Goal: Task Accomplishment & Management: Manage account settings

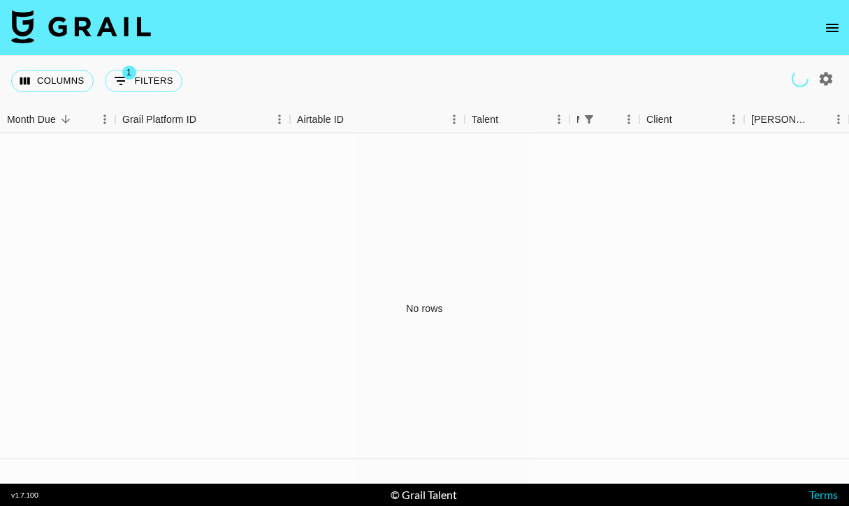
click at [833, 21] on icon "open drawer" at bounding box center [832, 28] width 17 height 17
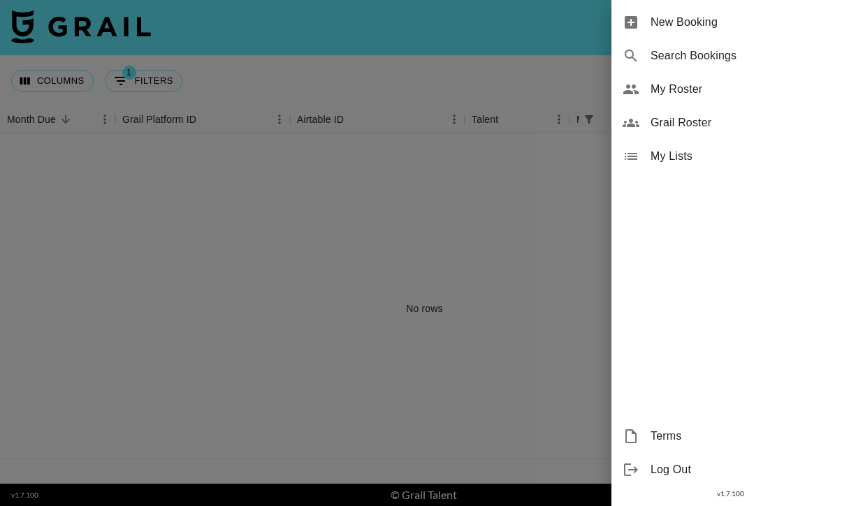
click at [705, 92] on span "My Roster" at bounding box center [743, 89] width 187 height 17
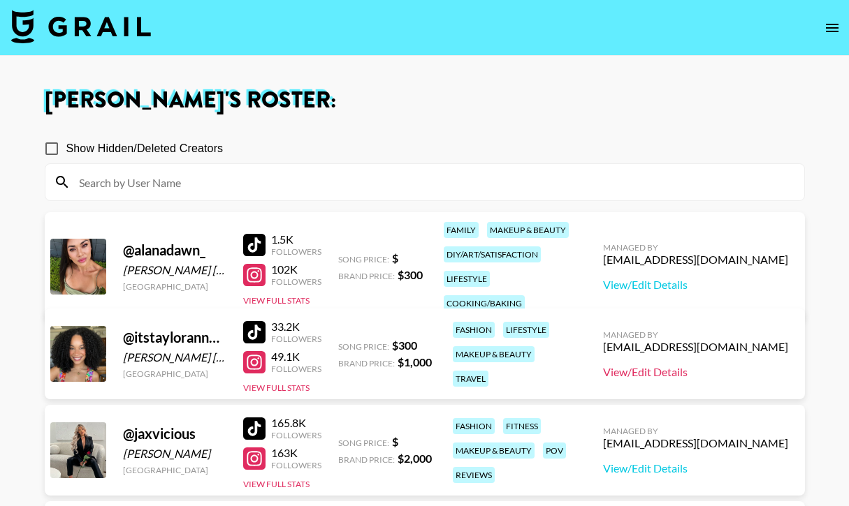
click at [700, 376] on link "View/Edit Details" at bounding box center [695, 372] width 185 height 14
click at [263, 234] on div at bounding box center [254, 245] width 22 height 22
click at [263, 264] on div at bounding box center [254, 275] width 22 height 22
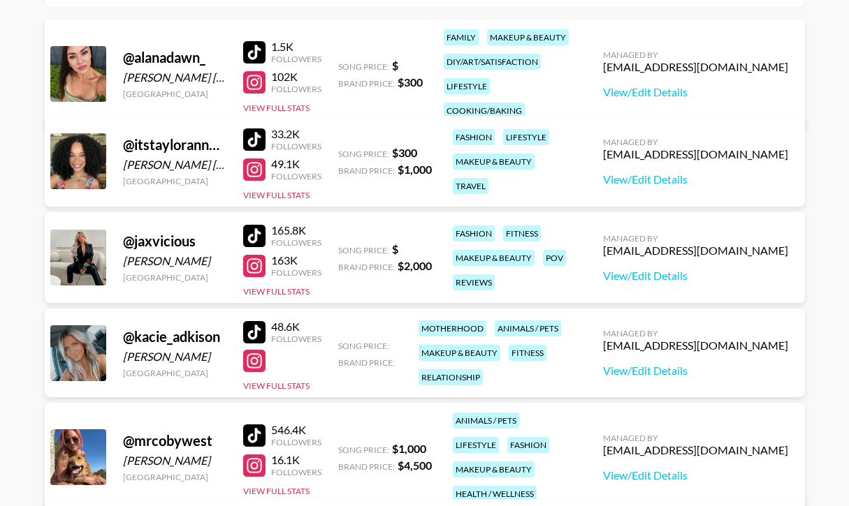
scroll to position [218, 0]
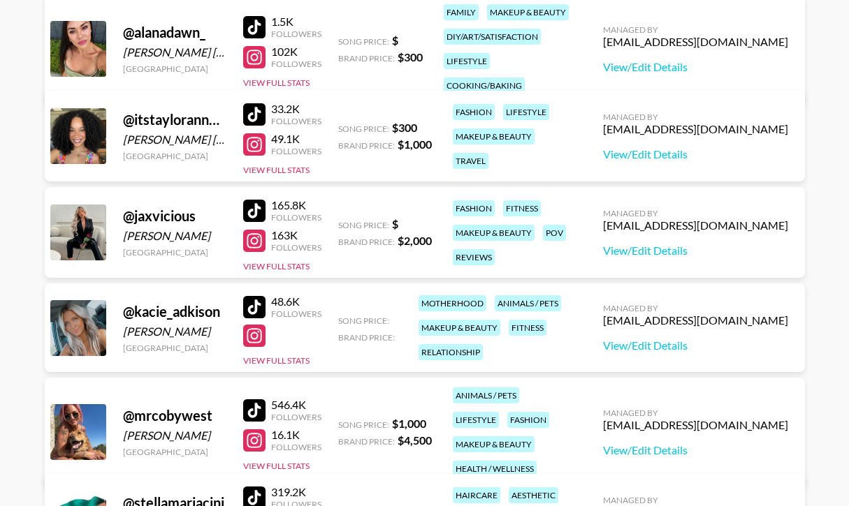
click at [256, 211] on div at bounding box center [254, 211] width 22 height 22
click at [253, 240] on div at bounding box center [254, 241] width 22 height 22
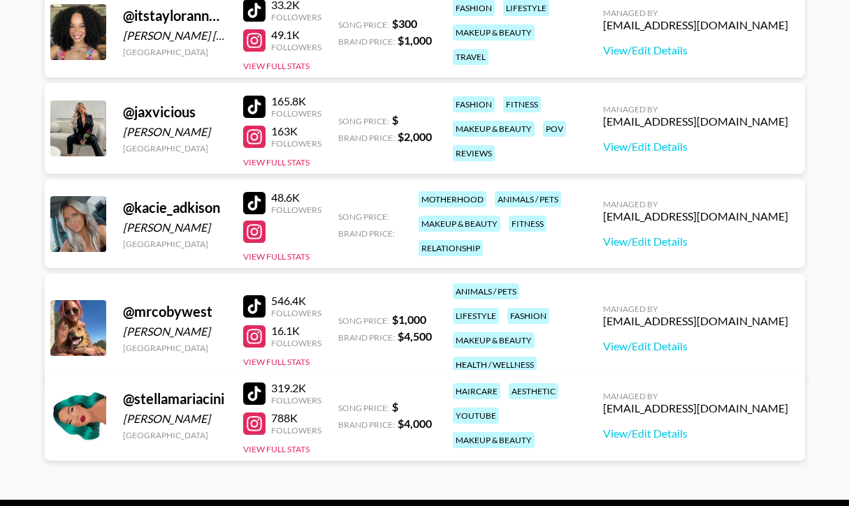
scroll to position [353, 0]
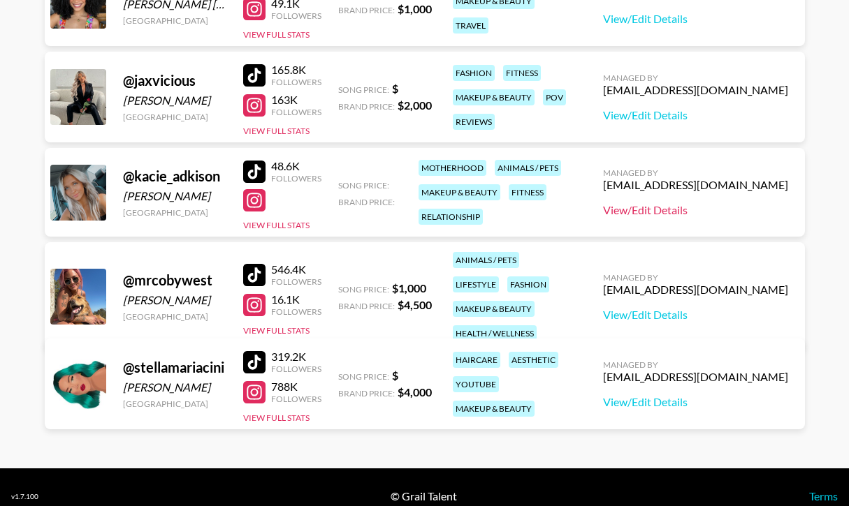
click at [680, 210] on link "View/Edit Details" at bounding box center [695, 210] width 185 height 14
click at [260, 175] on div at bounding box center [254, 172] width 22 height 22
click at [256, 195] on div at bounding box center [254, 200] width 22 height 22
click at [259, 265] on div at bounding box center [254, 275] width 22 height 22
click at [256, 294] on div at bounding box center [254, 305] width 22 height 22
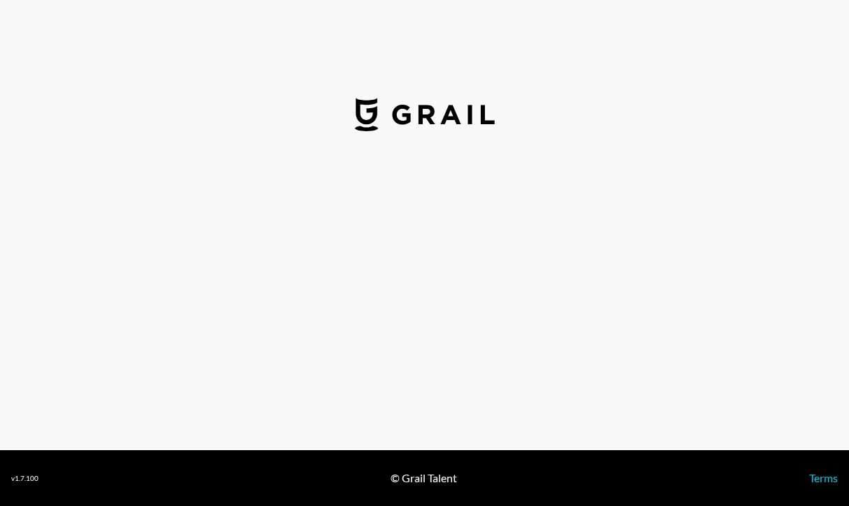
select select "USD"
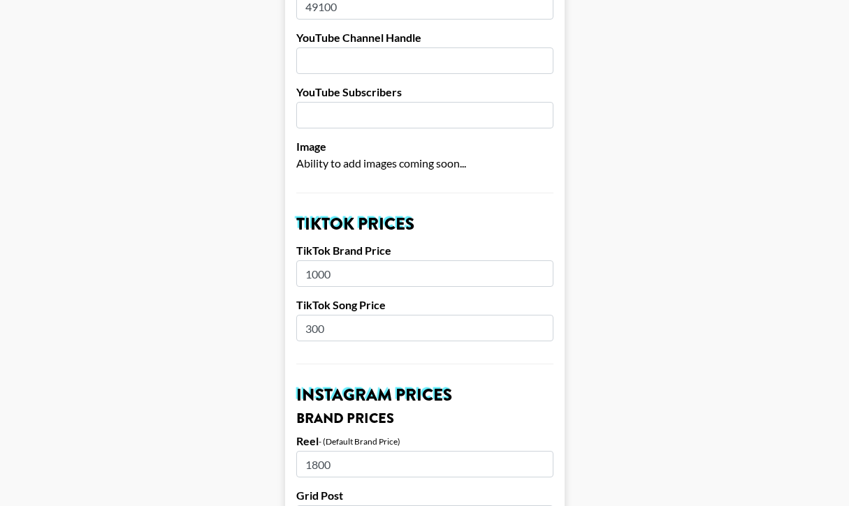
scroll to position [307, 0]
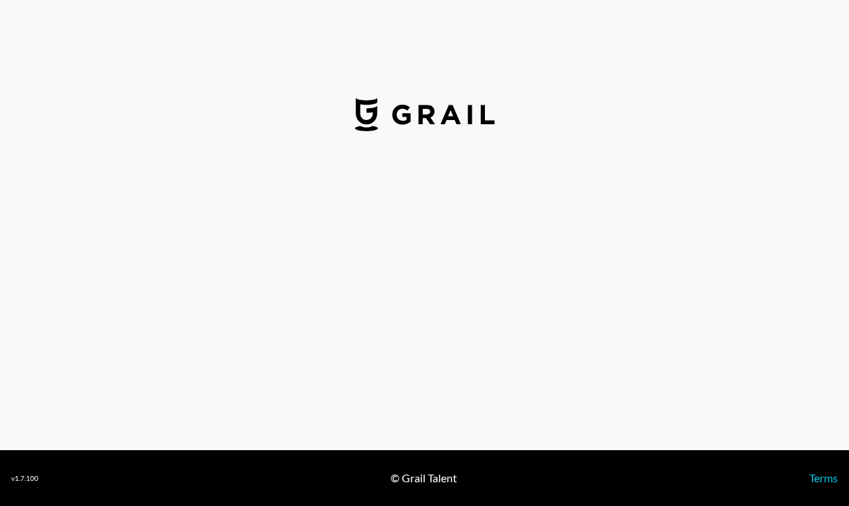
select select "USD"
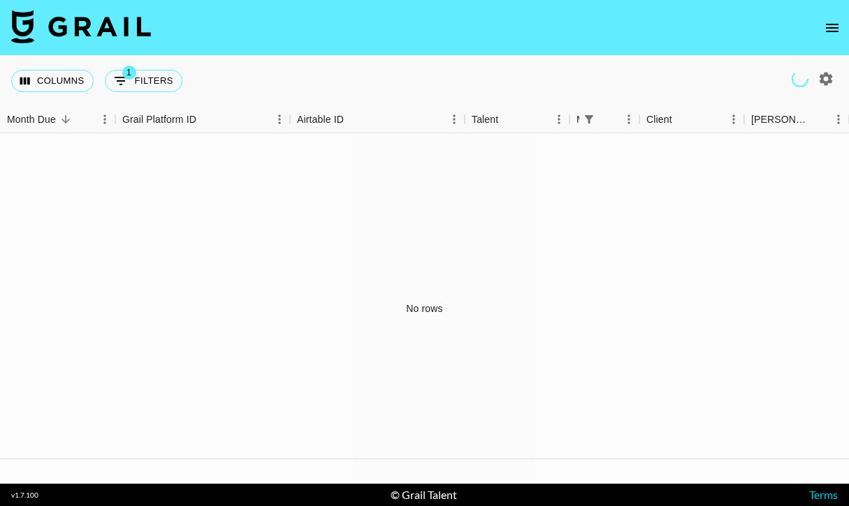
click at [834, 32] on icon "open drawer" at bounding box center [832, 28] width 17 height 17
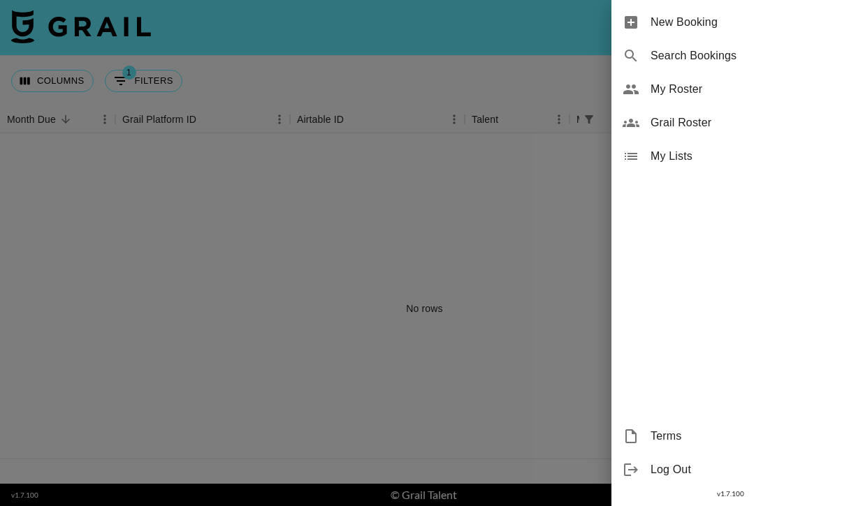
click at [674, 99] on div "My Roster" at bounding box center [729, 90] width 237 height 34
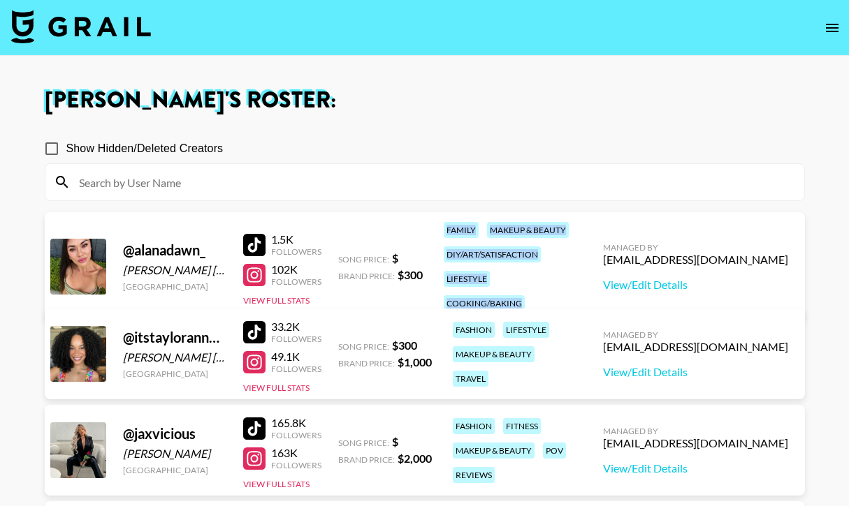
drag, startPoint x: 539, startPoint y: 283, endPoint x: 437, endPoint y: 232, distance: 114.6
click at [437, 231] on div "@ alanadawn_ [PERSON_NAME] [PERSON_NAME] [GEOGRAPHIC_DATA] 1.5K Followers 102K …" at bounding box center [425, 266] width 760 height 109
copy div "family makeup & beauty diy/art/satisfaction lifestyle cooking/baking"
click at [252, 239] on div at bounding box center [254, 245] width 22 height 22
click at [253, 339] on div at bounding box center [254, 332] width 22 height 22
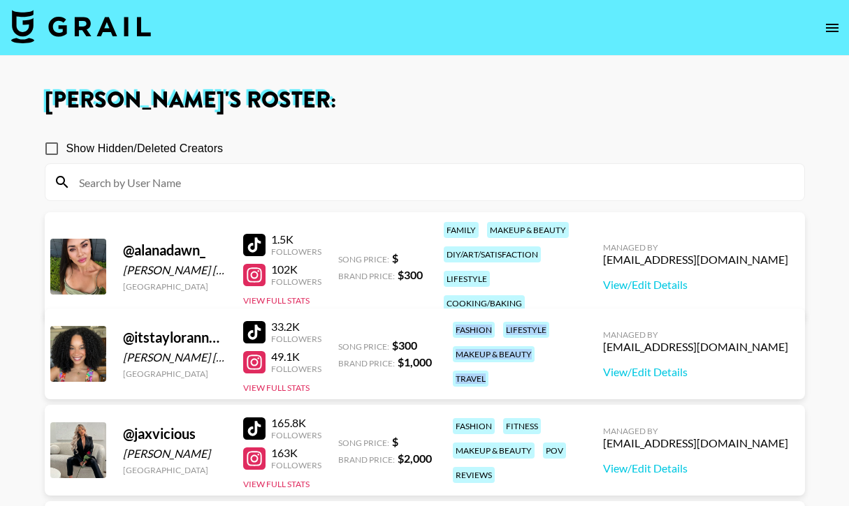
drag, startPoint x: 603, startPoint y: 370, endPoint x: 448, endPoint y: 341, distance: 157.7
click at [448, 341] on div "fashion lifestyle makeup & beauty travel" at bounding box center [511, 354] width 126 height 73
copy div "fashion lifestyle makeup & beauty travel"
click at [255, 321] on div at bounding box center [254, 332] width 22 height 22
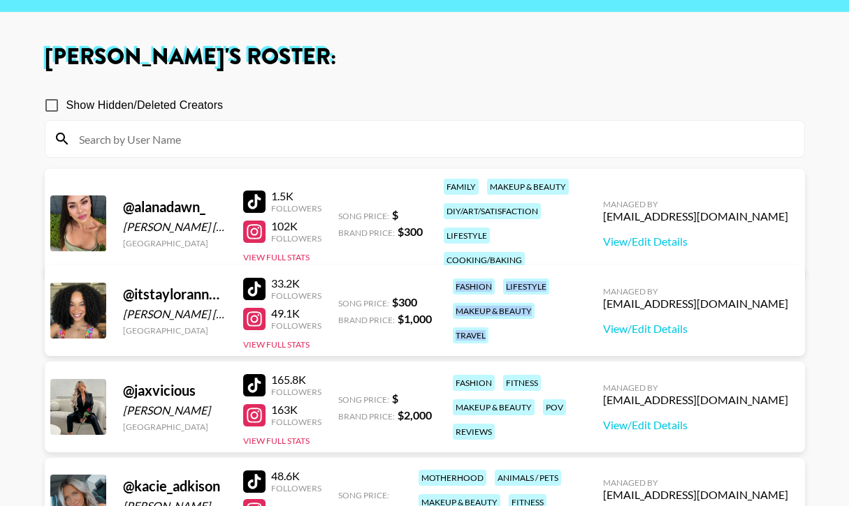
scroll to position [132, 0]
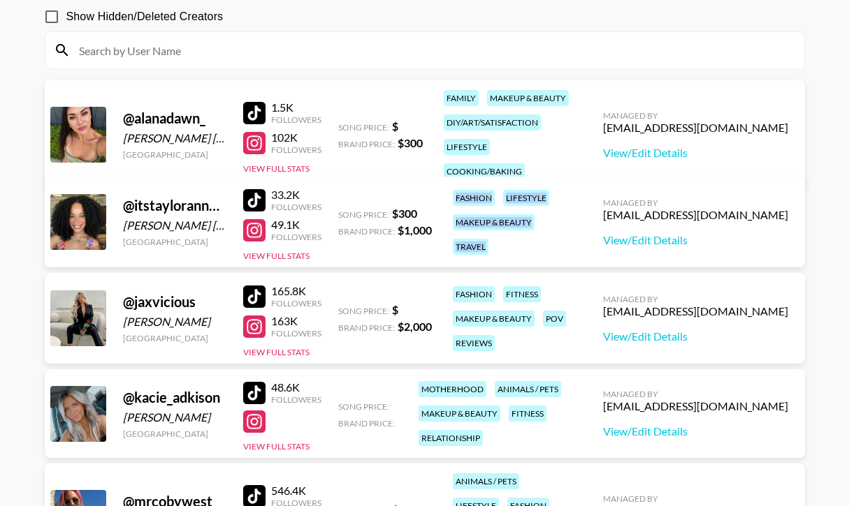
click at [248, 289] on div at bounding box center [254, 297] width 22 height 22
drag, startPoint x: 518, startPoint y: 344, endPoint x: 451, endPoint y: 297, distance: 82.2
click at [451, 297] on div "fashion fitness makeup & beauty pov reviews" at bounding box center [511, 318] width 126 height 73
copy div "fashion fitness makeup & beauty pov reviews"
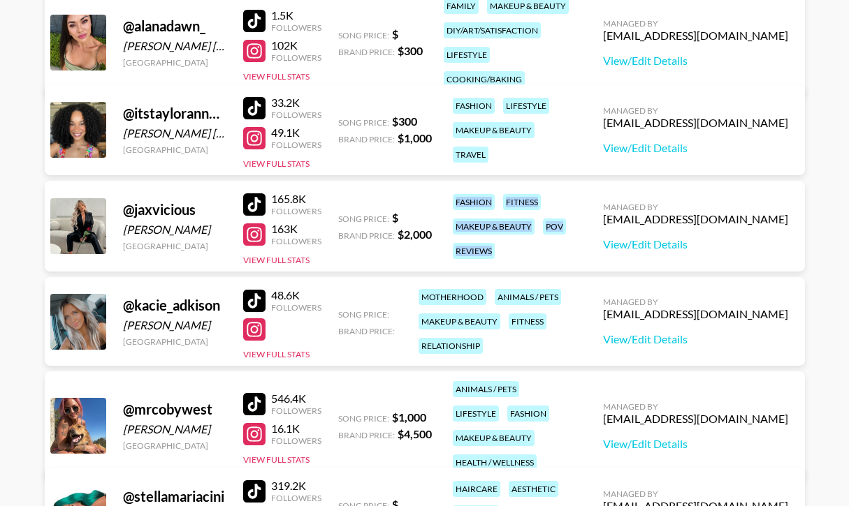
scroll to position [242, 0]
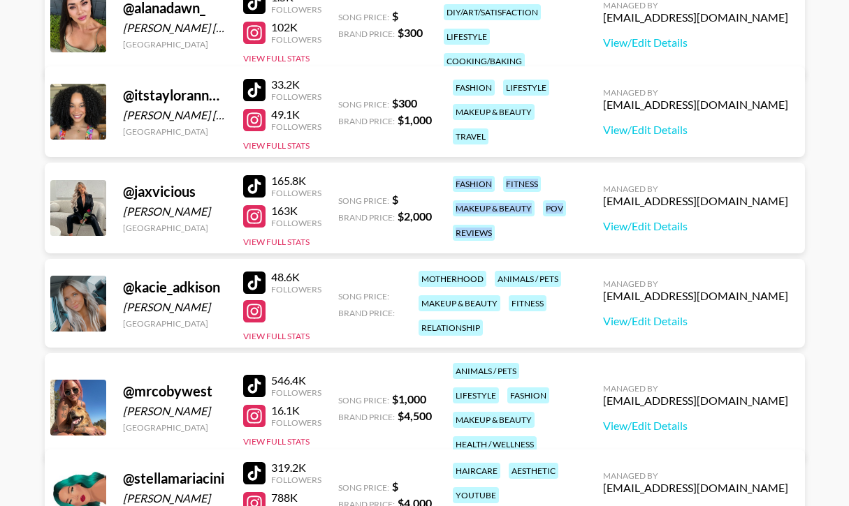
click at [249, 377] on div at bounding box center [254, 386] width 22 height 22
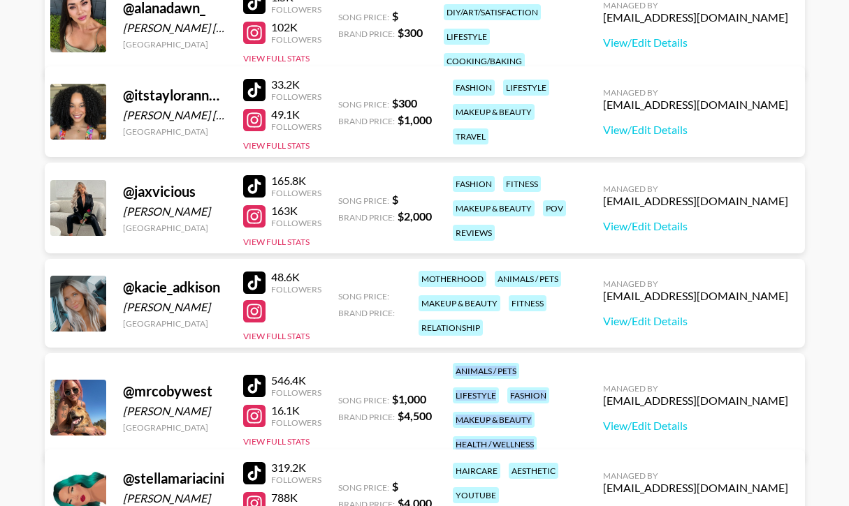
drag, startPoint x: 564, startPoint y: 430, endPoint x: 434, endPoint y: 365, distance: 145.6
click at [434, 366] on div "@ mrcobywest [PERSON_NAME][GEOGRAPHIC_DATA] 546.4K Followers 16.1K Followers Vi…" at bounding box center [425, 407] width 760 height 109
copy div "animals / pets lifestyle fashion makeup & beauty health / wellness"
click at [251, 281] on div at bounding box center [254, 283] width 22 height 22
click at [515, 316] on div "motherhood animals / pets makeup & beauty fitness relationship" at bounding box center [494, 303] width 161 height 73
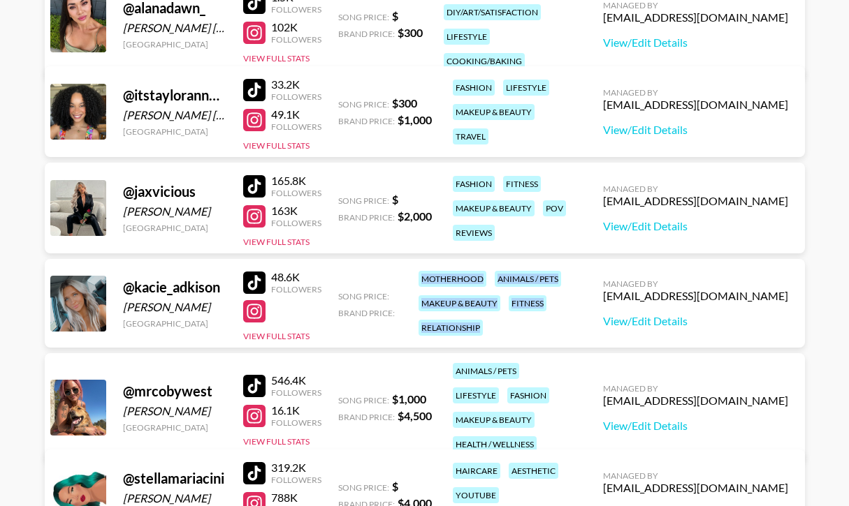
drag, startPoint x: 511, startPoint y: 331, endPoint x: 419, endPoint y: 278, distance: 106.4
click at [419, 278] on div "motherhood animals / pets makeup & beauty fitness relationship" at bounding box center [494, 303] width 161 height 73
copy div "motherhood animals / pets makeup & beauty fitness relationship"
click at [722, 316] on link "View/Edit Details" at bounding box center [695, 321] width 185 height 14
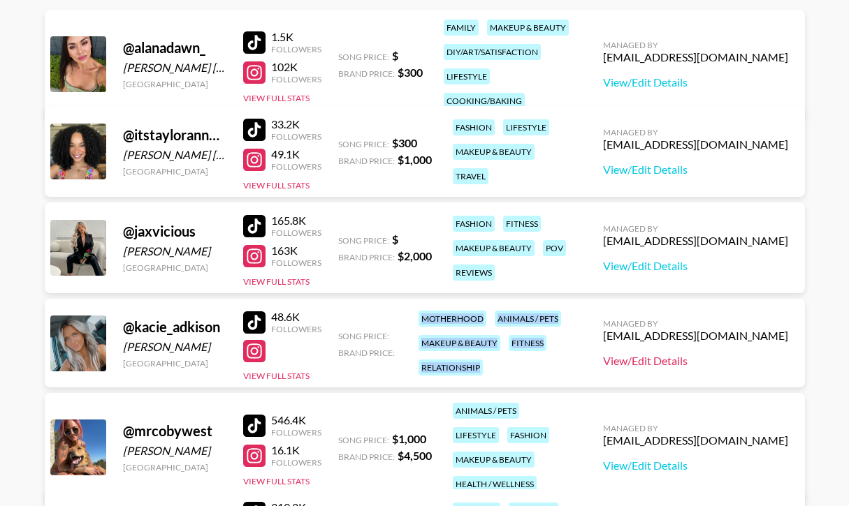
scroll to position [133, 0]
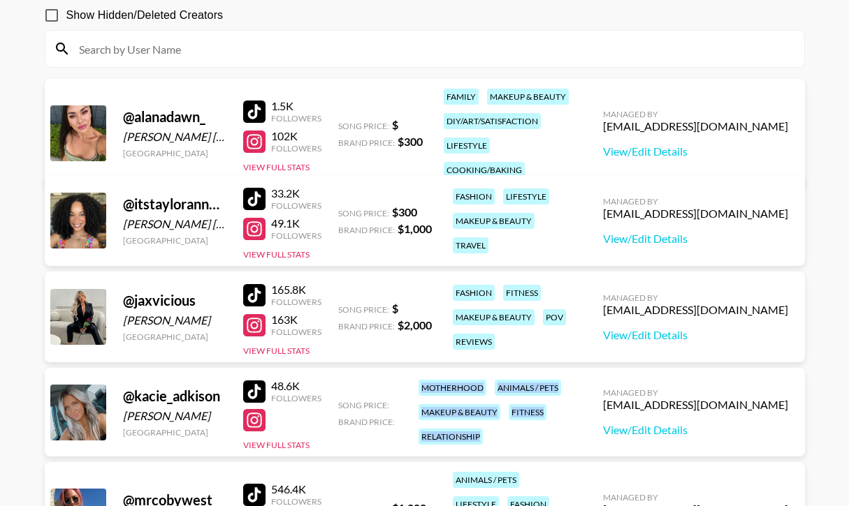
click at [255, 108] on div at bounding box center [254, 112] width 22 height 22
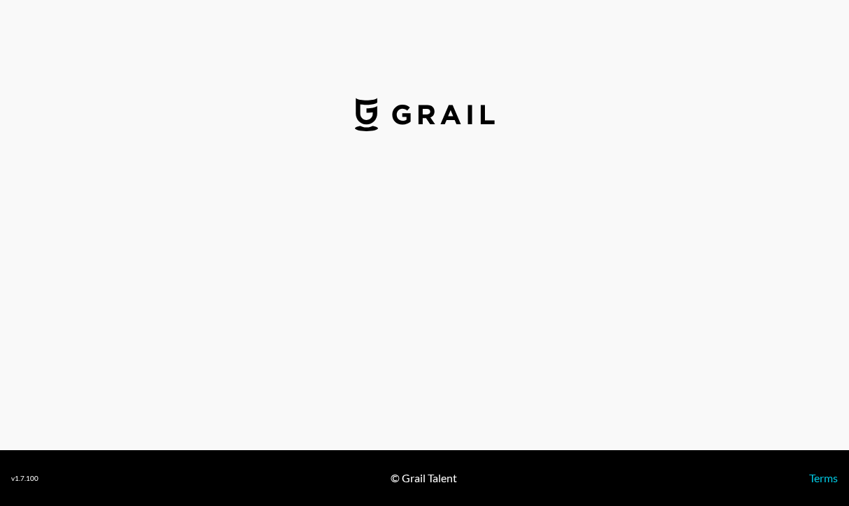
select select "USD"
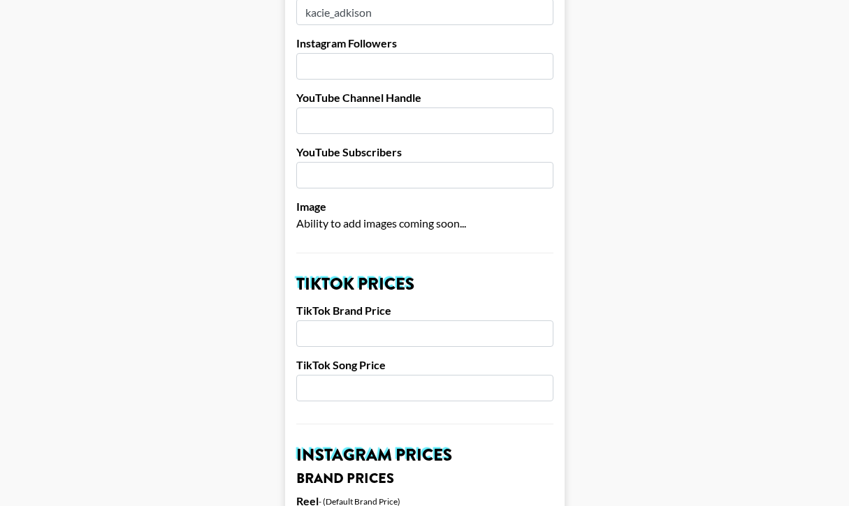
scroll to position [290, 0]
